Goal: Task Accomplishment & Management: Complete application form

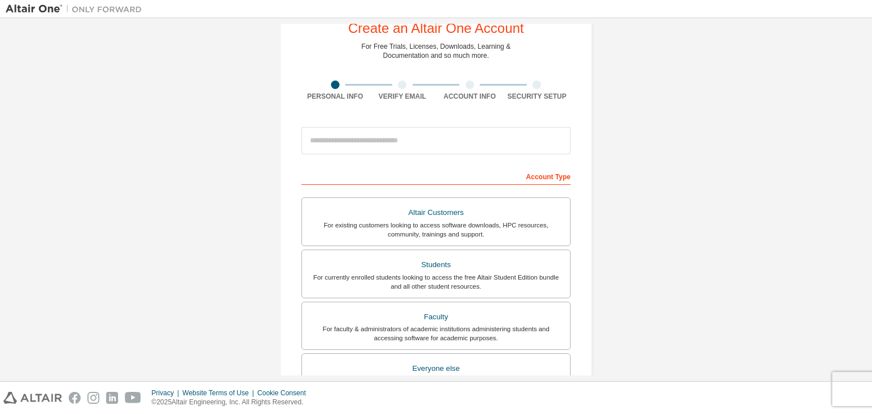
scroll to position [57, 0]
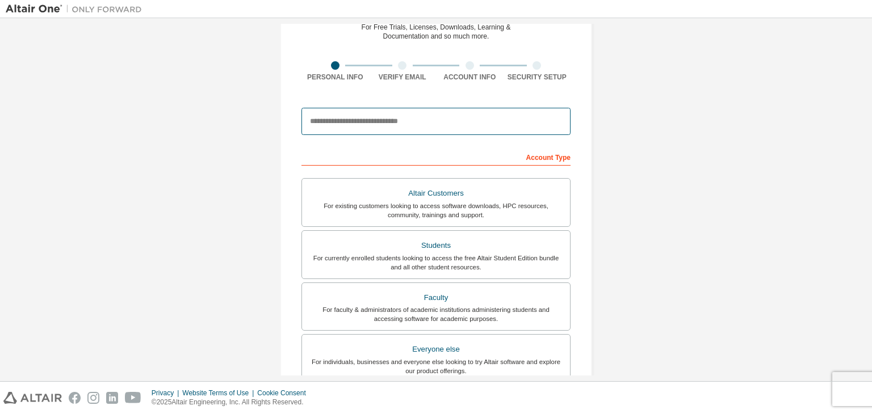
click at [369, 110] on input "email" at bounding box center [435, 121] width 269 height 27
type input "**********"
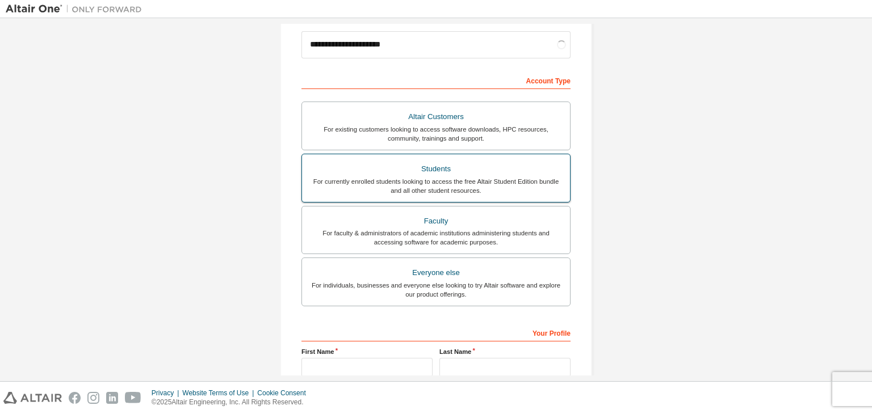
click at [386, 173] on div "Students" at bounding box center [436, 169] width 254 height 16
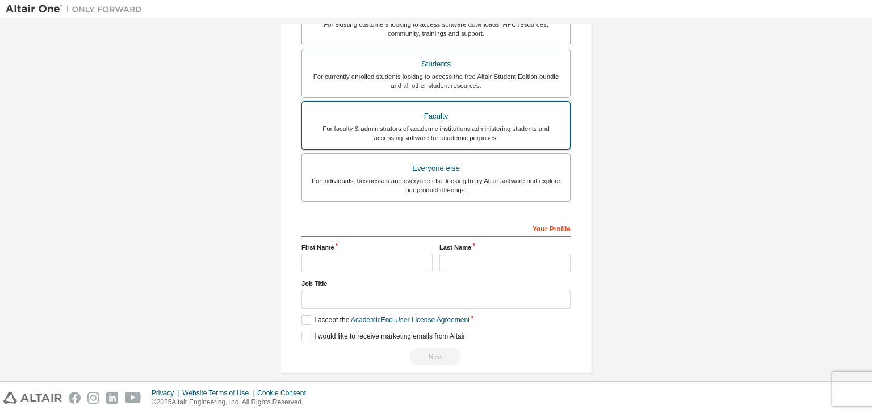
scroll to position [276, 0]
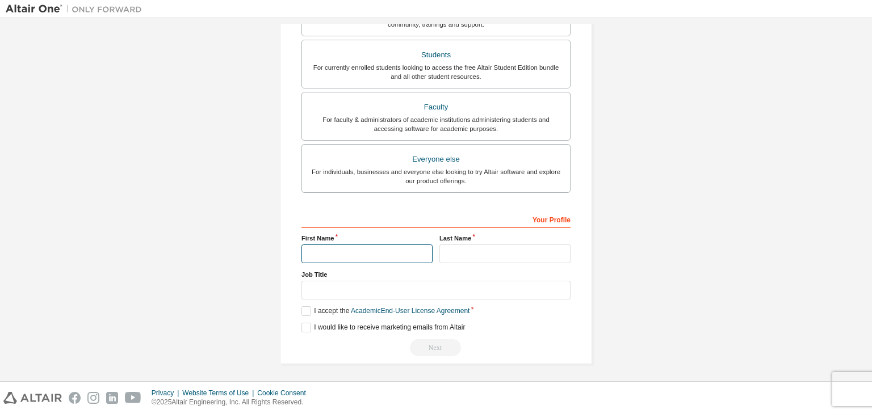
click at [381, 250] on input "text" at bounding box center [366, 254] width 131 height 19
type input "*******"
type input "*********"
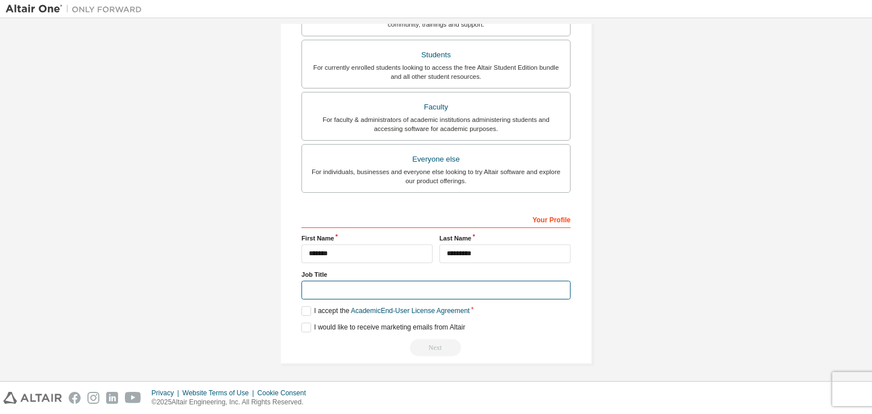
click at [367, 287] on input "text" at bounding box center [435, 290] width 269 height 19
type input "*******"
click at [307, 309] on label "I accept the Academic End-User License Agreement" at bounding box center [385, 312] width 168 height 10
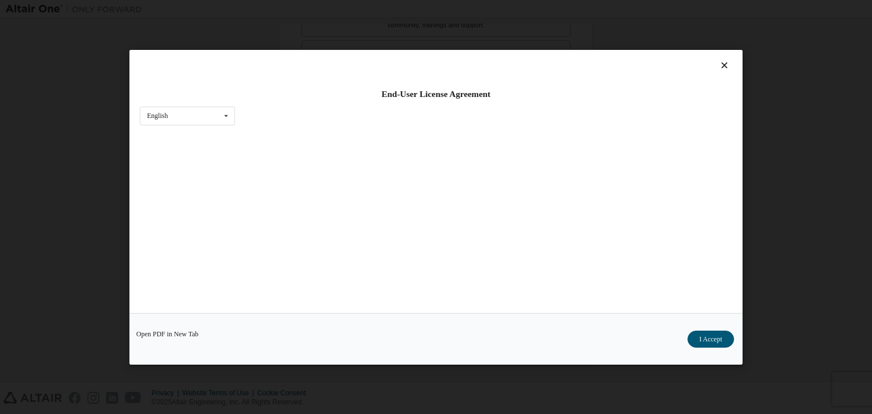
click at [304, 319] on div "Open PDF in New Tab I Accept" at bounding box center [435, 339] width 613 height 52
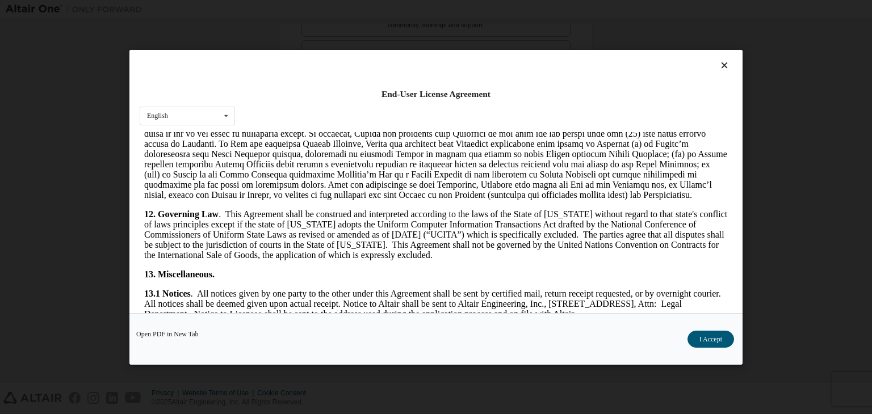
scroll to position [1896, 0]
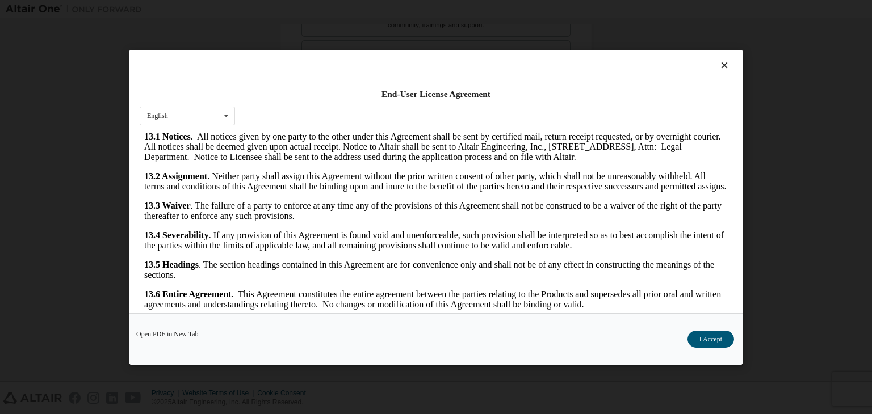
drag, startPoint x: 724, startPoint y: 205, endPoint x: 846, endPoint y: 468, distance: 290.3
click at [704, 338] on button "I Accept" at bounding box center [710, 339] width 47 height 17
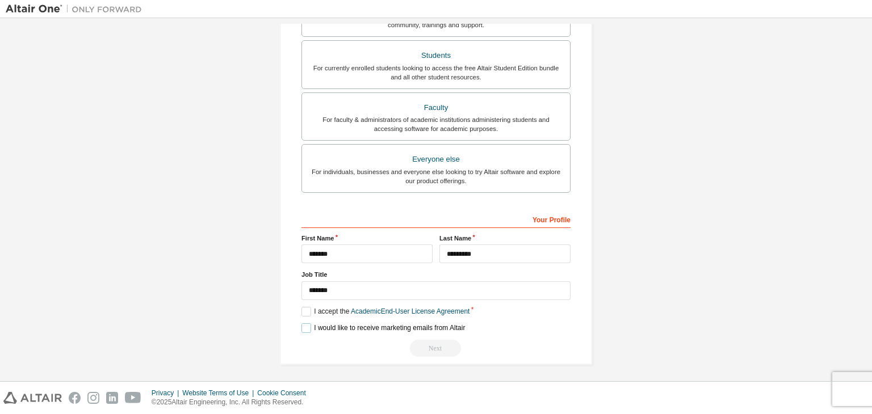
click at [307, 325] on label "I would like to receive marketing emails from Altair" at bounding box center [382, 329] width 163 height 10
click at [439, 343] on div "Next" at bounding box center [435, 348] width 269 height 17
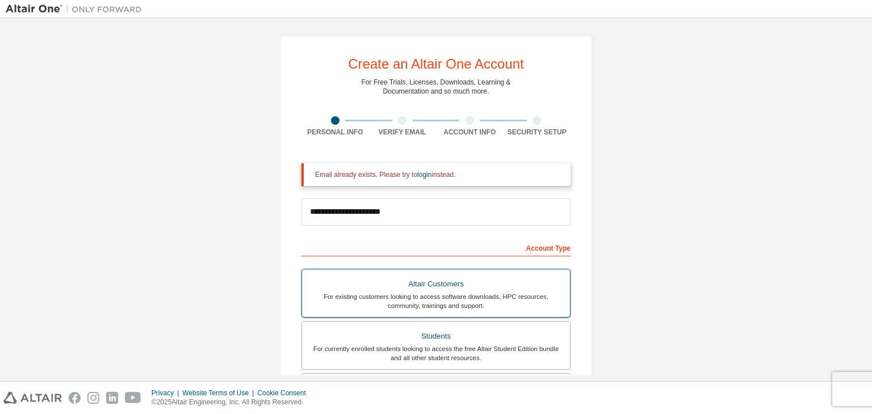
scroll to position [0, 0]
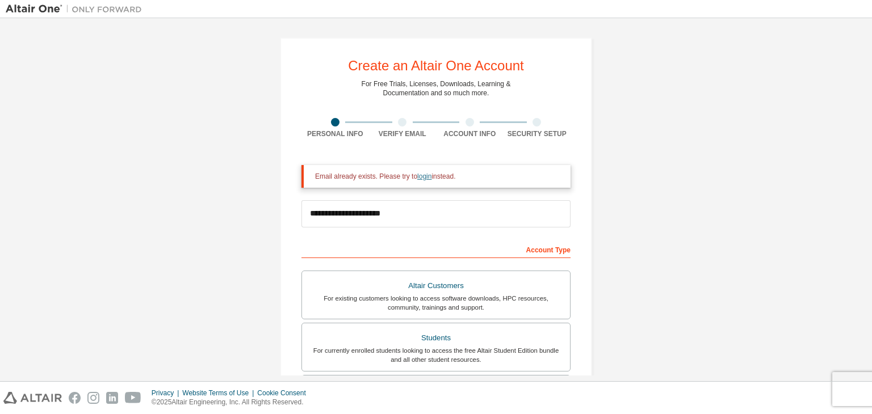
click at [422, 177] on link "login" at bounding box center [424, 177] width 14 height 8
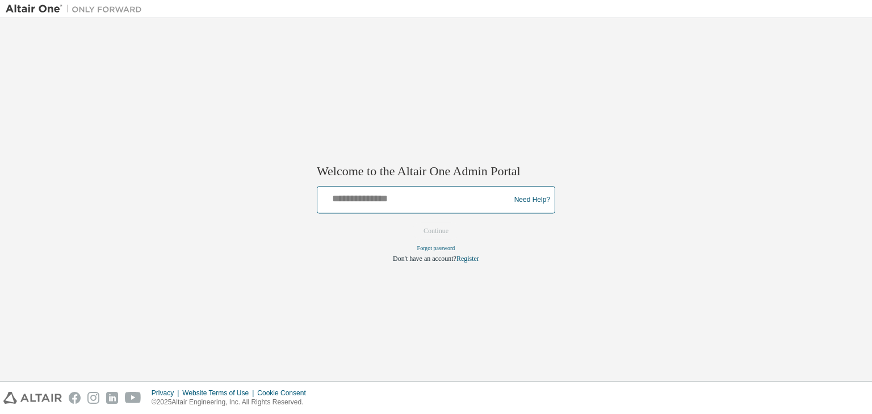
click at [390, 203] on input "text" at bounding box center [415, 198] width 187 height 16
type input "**********"
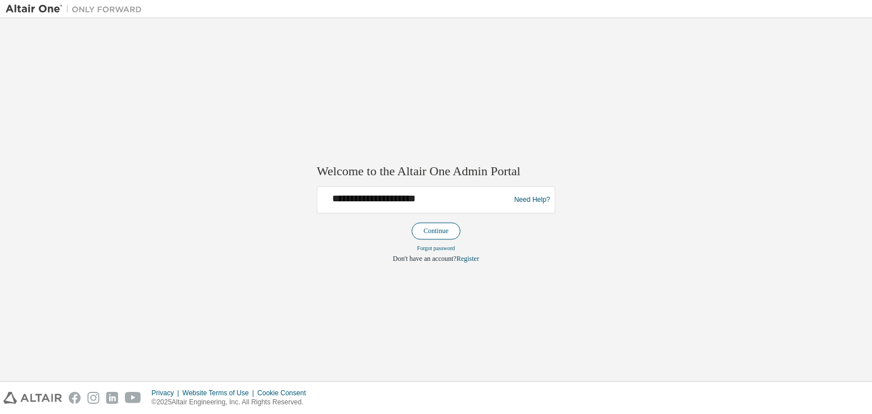
click at [429, 238] on button "Continue" at bounding box center [436, 231] width 49 height 17
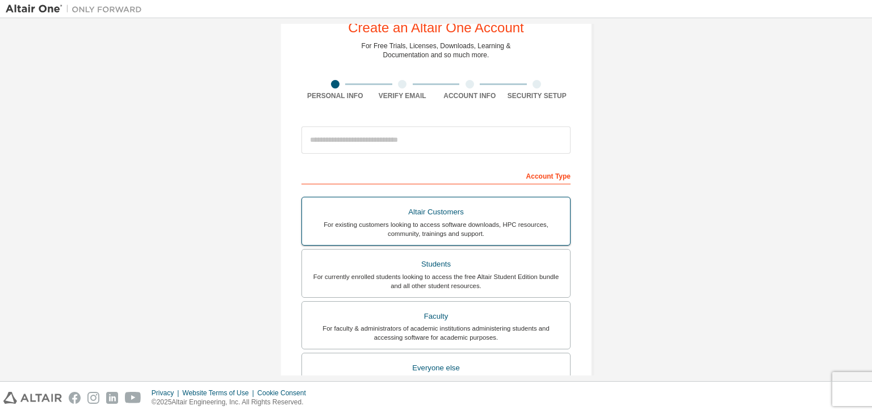
scroll to position [57, 0]
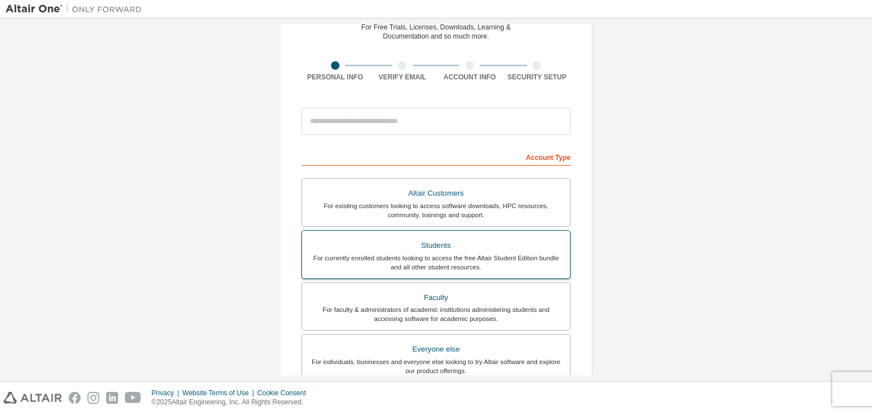
click at [398, 254] on div "For currently enrolled students looking to access the free Altair Student Editi…" at bounding box center [436, 263] width 254 height 18
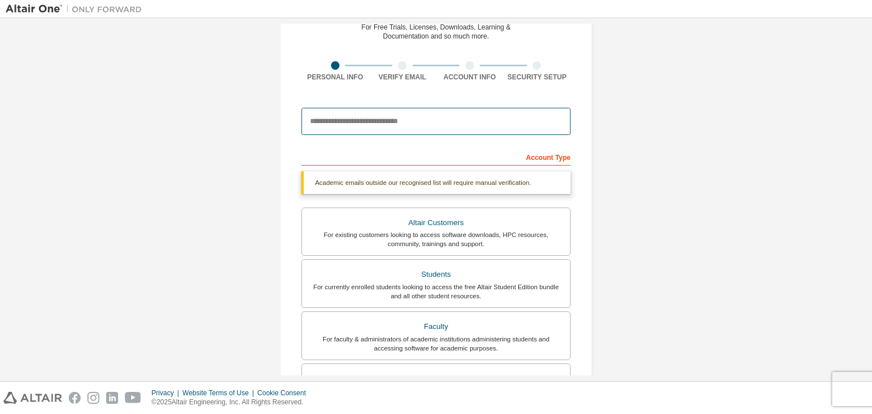
click at [353, 119] on input "email" at bounding box center [435, 121] width 269 height 27
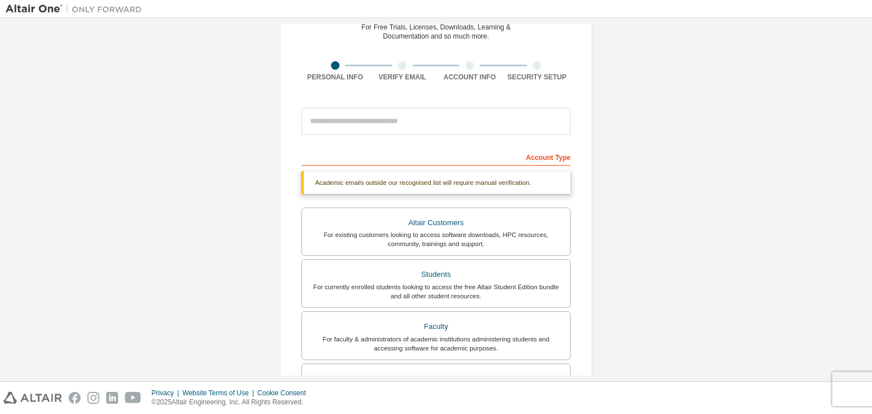
click at [580, 269] on div "Create an Altair One Account For Free Trials, Licenses, Downloads, Learning & D…" at bounding box center [436, 282] width 312 height 603
